Goal: Task Accomplishment & Management: Manage account settings

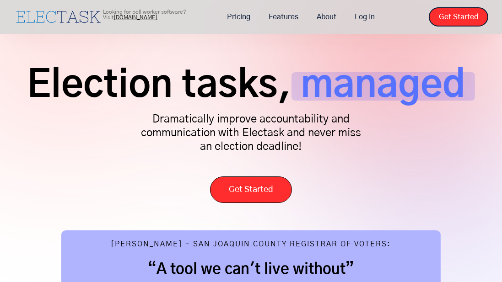
scroll to position [26, 0]
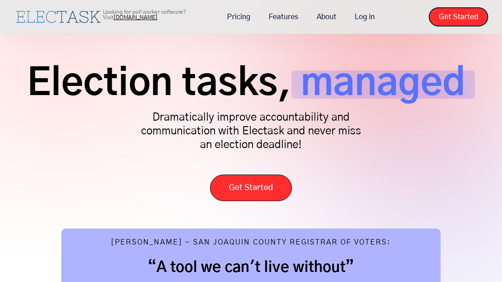
click at [261, 153] on div "Election tasks, managed Dramatically improve accountability and communication w…" at bounding box center [251, 131] width 475 height 140
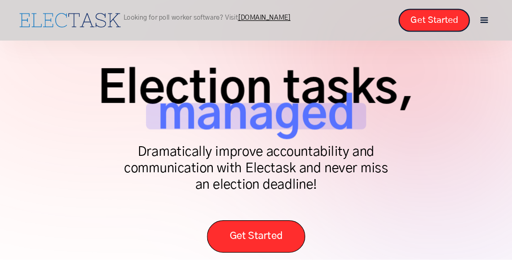
scroll to position [22, 0]
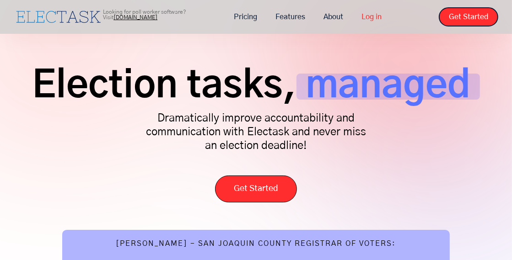
click at [365, 19] on link "Log in" at bounding box center [371, 16] width 38 height 19
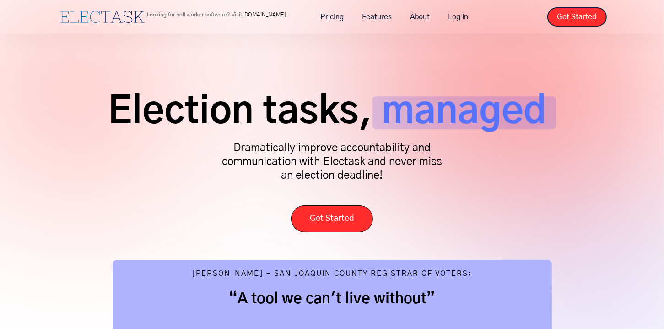
click at [361, 57] on div "Election tasks, managed Dramatically improve accountability and communication w…" at bounding box center [332, 308] width 664 height 616
click at [454, 18] on link "Log in" at bounding box center [458, 16] width 38 height 19
click at [586, 162] on div "Election tasks, managed Dramatically improve accountability and communication w…" at bounding box center [332, 159] width 549 height 145
click at [371, 131] on div "Election tasks, managed Dramatically improve accountability and communication w…" at bounding box center [332, 159] width 549 height 145
click at [216, 72] on div "Election tasks, managed Dramatically improve accountability and communication w…" at bounding box center [332, 308] width 664 height 616
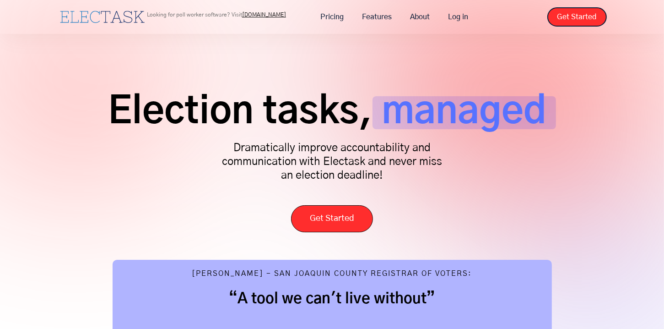
click at [348, 65] on div "Election tasks, managed Dramatically improve accountability and communication w…" at bounding box center [332, 308] width 664 height 616
click at [458, 17] on link "Log in" at bounding box center [458, 16] width 38 height 19
